Goal: Task Accomplishment & Management: Manage account settings

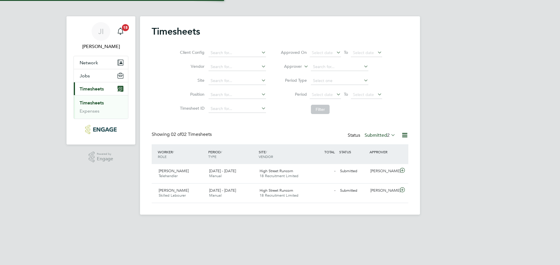
scroll to position [15, 51]
click at [166, 172] on span "Jack Cassidy" at bounding box center [174, 171] width 30 height 5
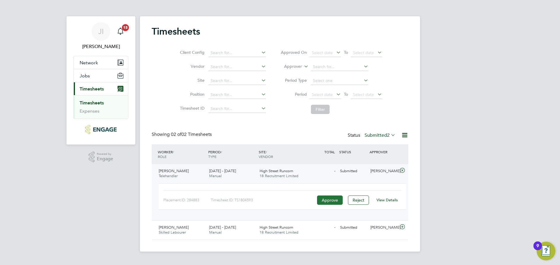
click at [325, 202] on button "Approve" at bounding box center [330, 200] width 26 height 9
click at [175, 230] on span "[PERSON_NAME]" at bounding box center [174, 227] width 30 height 5
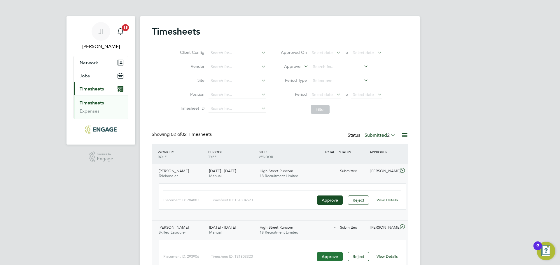
click at [324, 257] on button "Approve" at bounding box center [330, 256] width 26 height 9
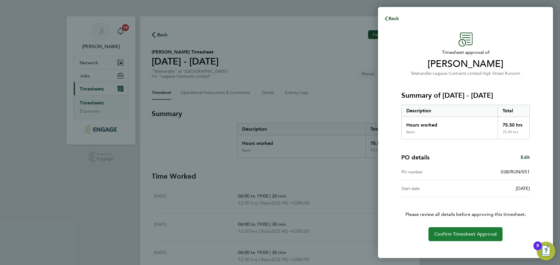
click at [463, 237] on span "Confirm Timesheet Approval" at bounding box center [465, 235] width 62 height 6
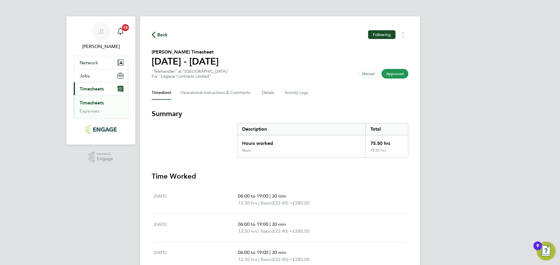
click at [93, 88] on span "Timesheets" at bounding box center [92, 89] width 24 height 6
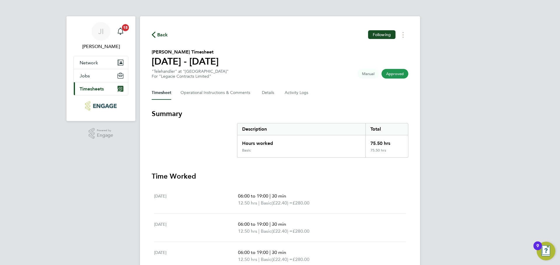
click at [93, 88] on span "Timesheets" at bounding box center [92, 89] width 24 height 6
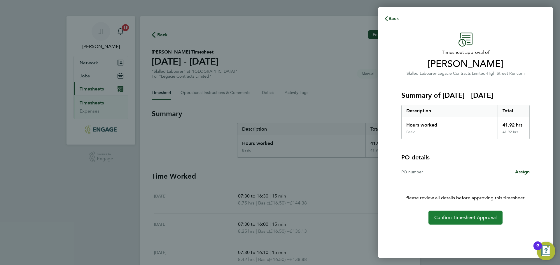
click at [476, 218] on span "Confirm Timesheet Approval" at bounding box center [465, 218] width 62 height 6
